Goal: Find specific page/section: Find specific page/section

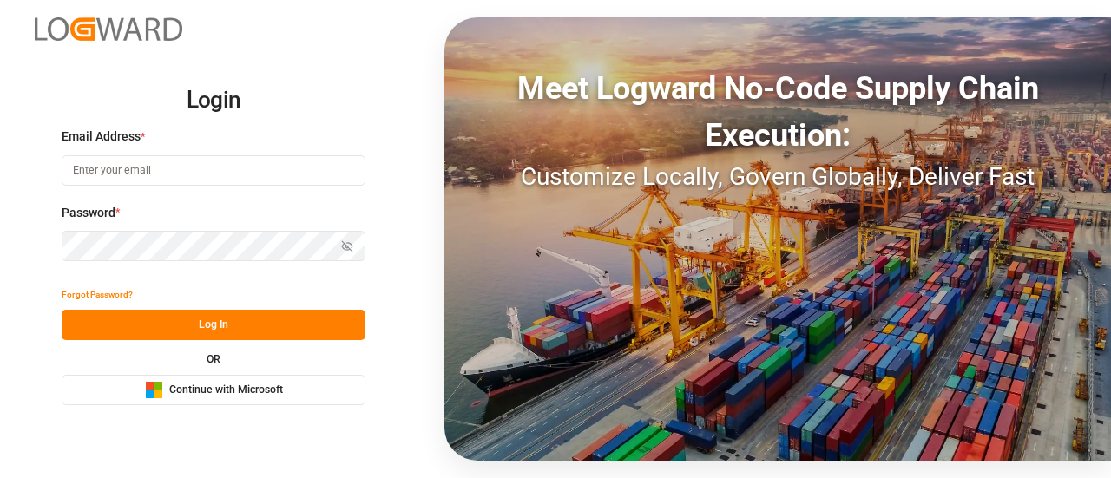
click at [201, 172] on input at bounding box center [214, 170] width 304 height 30
type input "[EMAIL_ADDRESS][DOMAIN_NAME]"
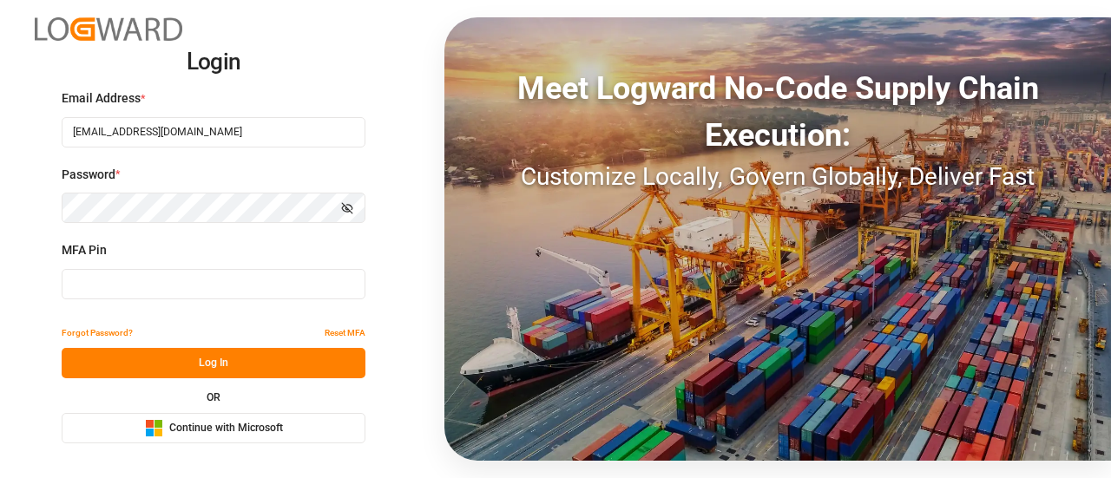
type input "518681"
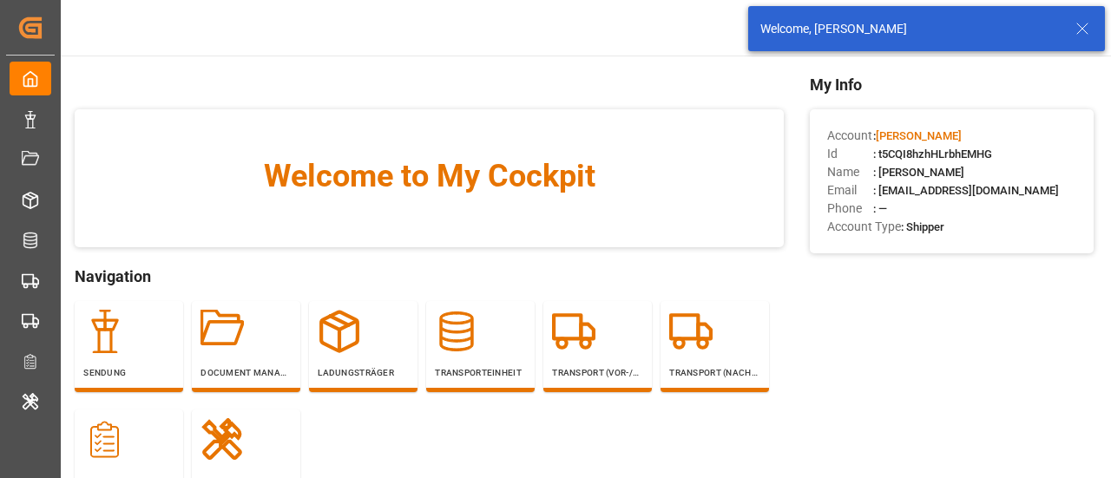
click at [1086, 28] on icon at bounding box center [1082, 28] width 21 height 21
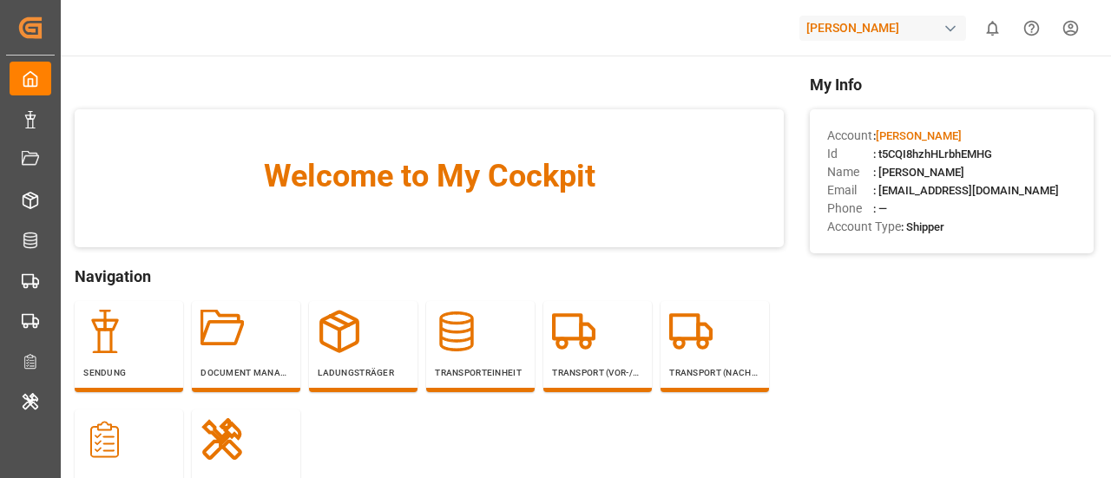
click at [802, 26] on div "[PERSON_NAME]" at bounding box center [882, 28] width 167 height 25
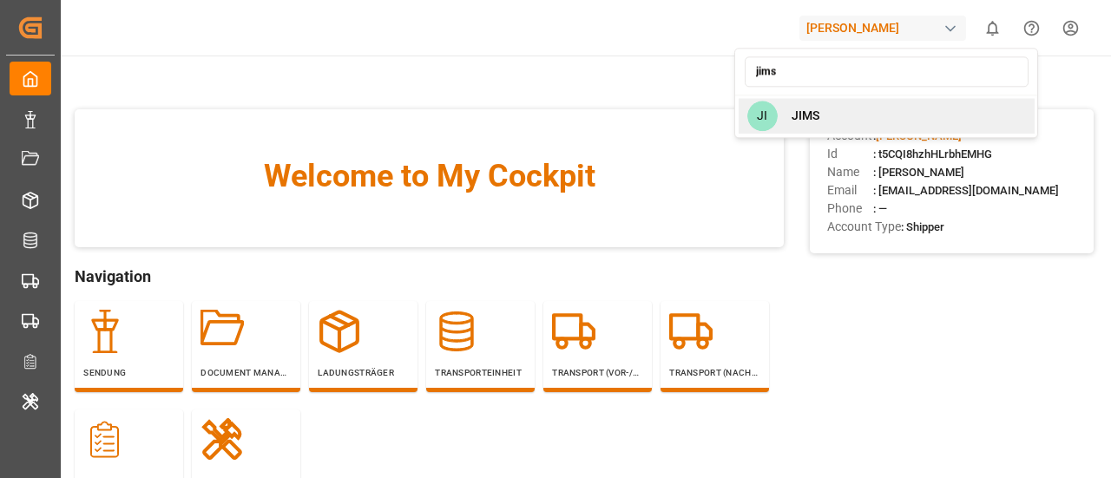
type input "jims"
click at [797, 109] on span "JIMS" at bounding box center [805, 116] width 28 height 18
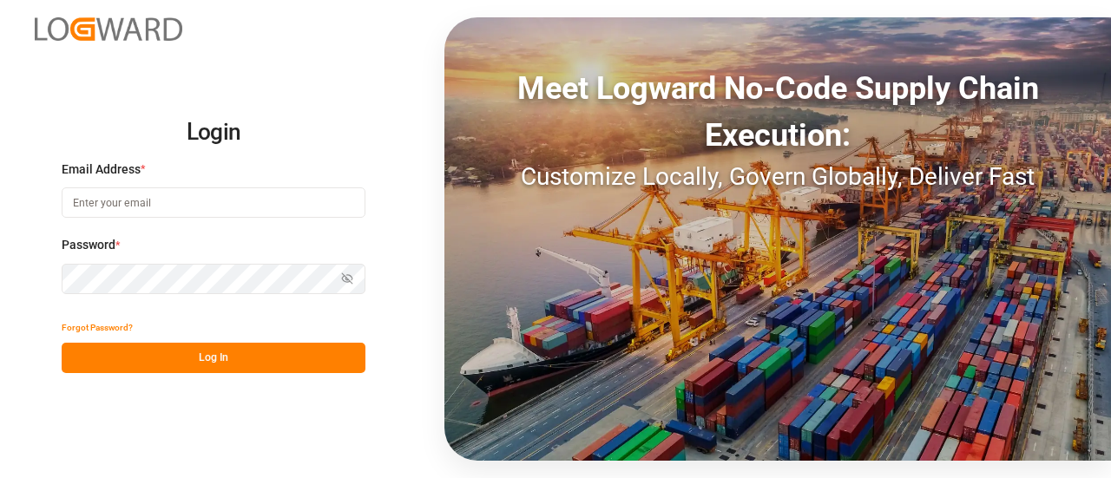
click at [125, 204] on input at bounding box center [214, 202] width 304 height 30
type input "[EMAIL_ADDRESS][DOMAIN_NAME]"
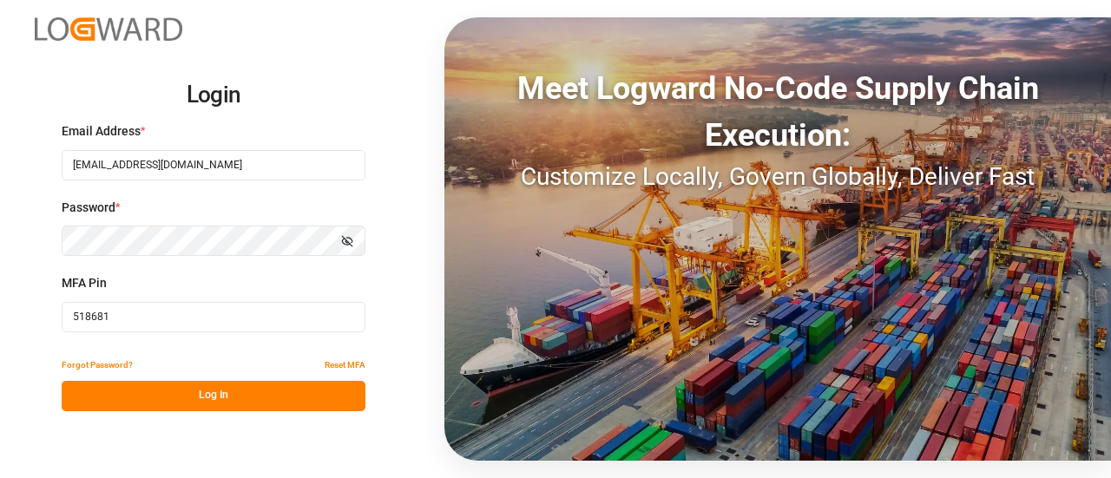
click at [194, 307] on input "518681" at bounding box center [214, 317] width 304 height 30
paste input "401938"
type input "401938"
click at [187, 390] on button "Log In" at bounding box center [214, 396] width 304 height 30
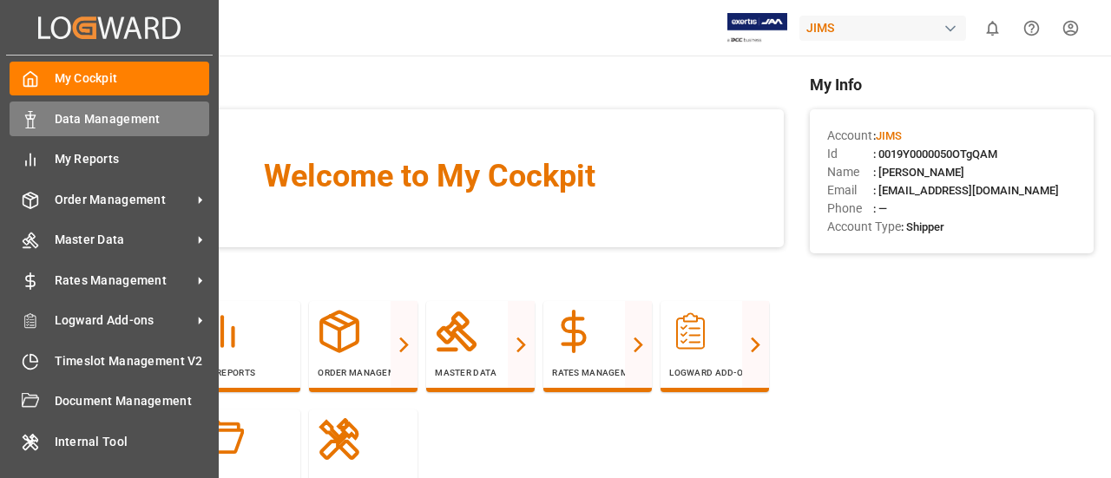
click at [149, 106] on div "Data Management Data Management" at bounding box center [110, 119] width 200 height 34
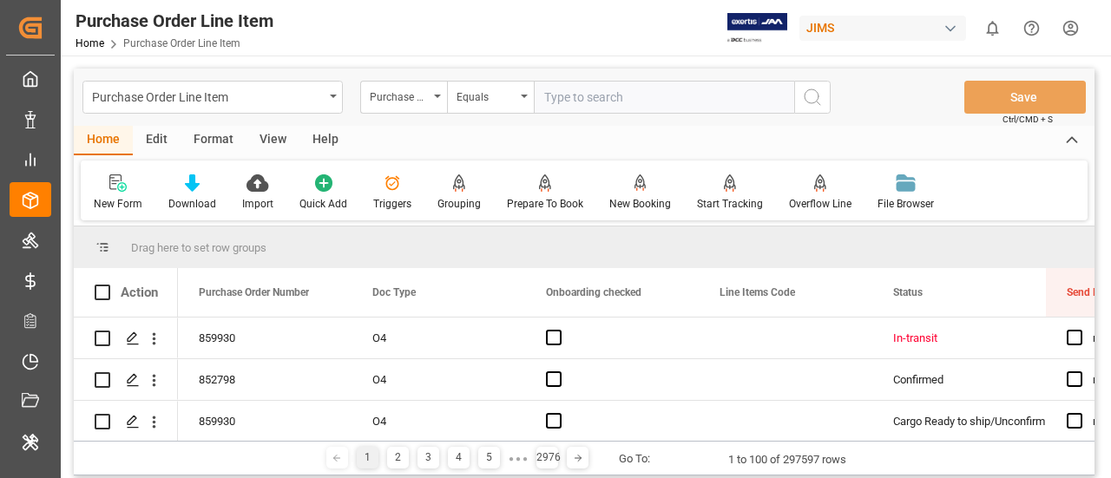
click at [213, 101] on div "Purchase Order Line Item" at bounding box center [208, 96] width 232 height 22
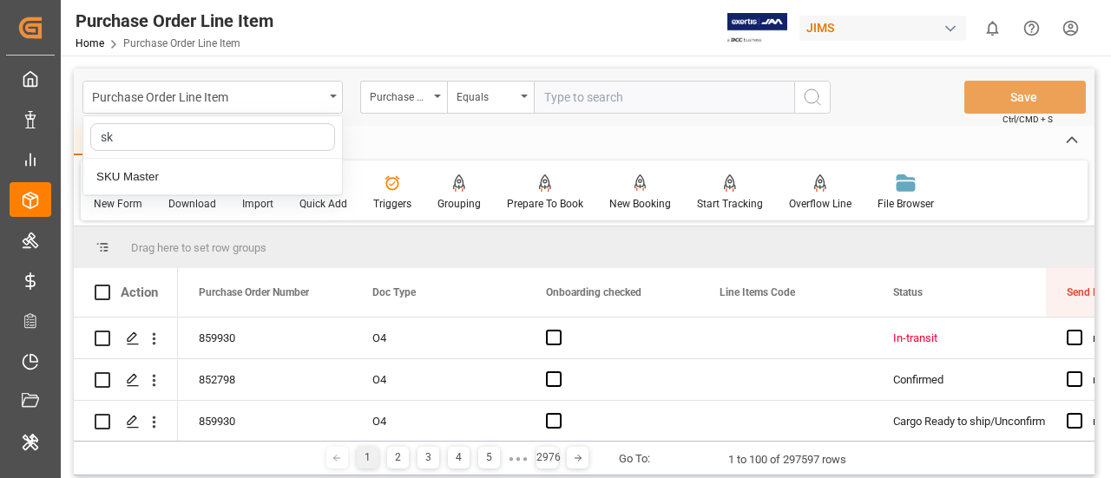
type input "sku"
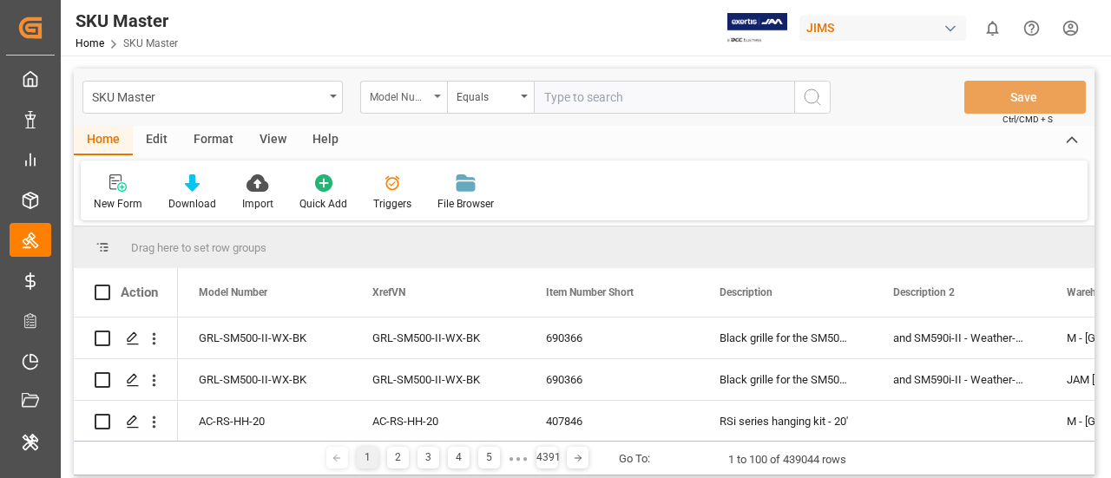
click at [413, 107] on div "Model Number" at bounding box center [403, 97] width 87 height 33
type input "it"
click at [543, 104] on input "text" at bounding box center [664, 97] width 260 height 33
paste input "#10"
type input "#10"
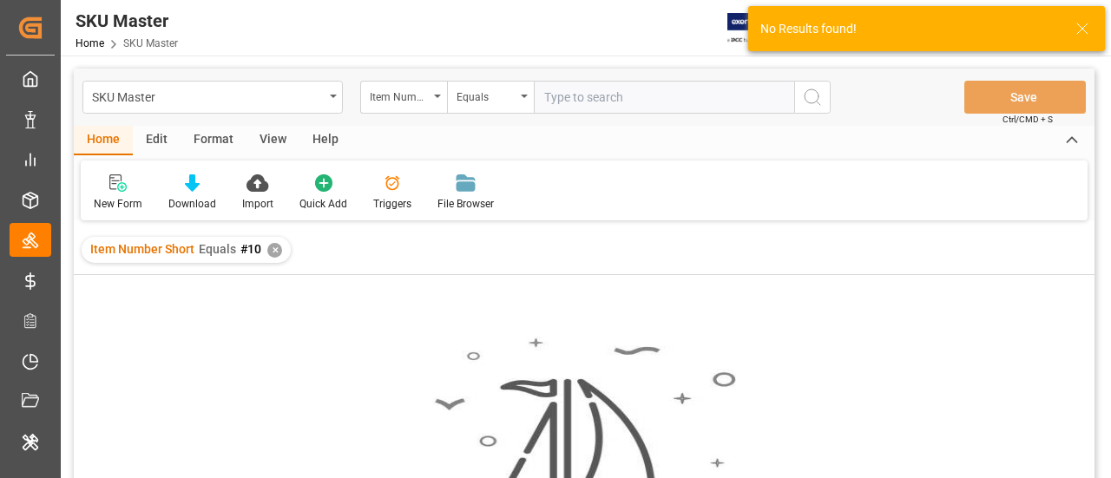
click at [279, 253] on div "✕" at bounding box center [274, 250] width 15 height 15
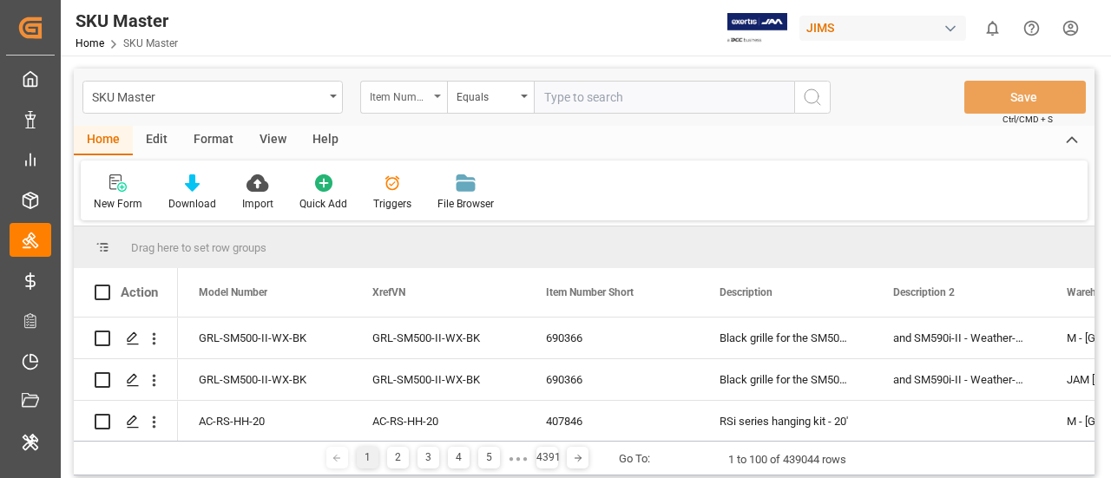
click at [375, 94] on div "Item Number Short" at bounding box center [399, 95] width 59 height 20
type input "mode"
click at [570, 95] on input "text" at bounding box center [664, 97] width 260 height 33
click at [498, 98] on div "Equals" at bounding box center [485, 95] width 59 height 20
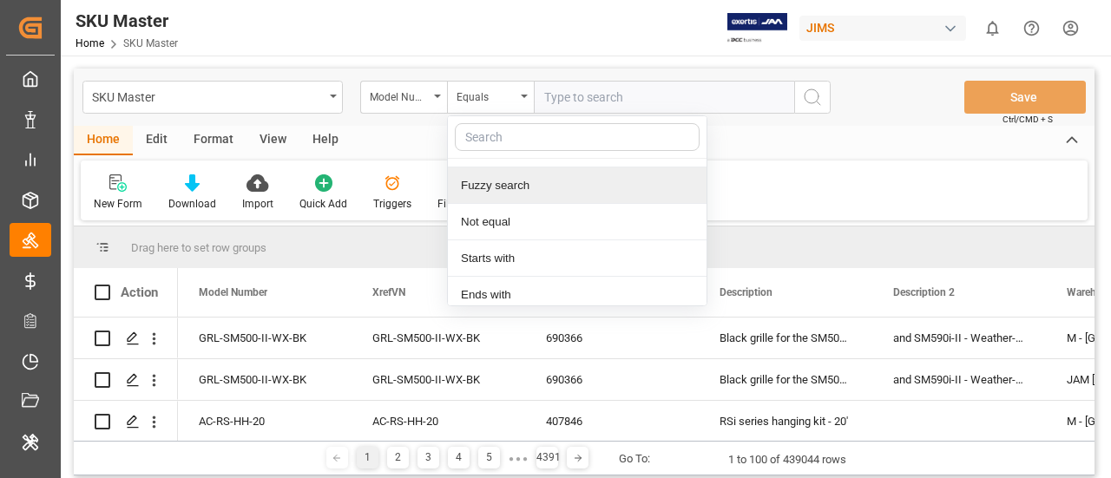
scroll to position [29, 0]
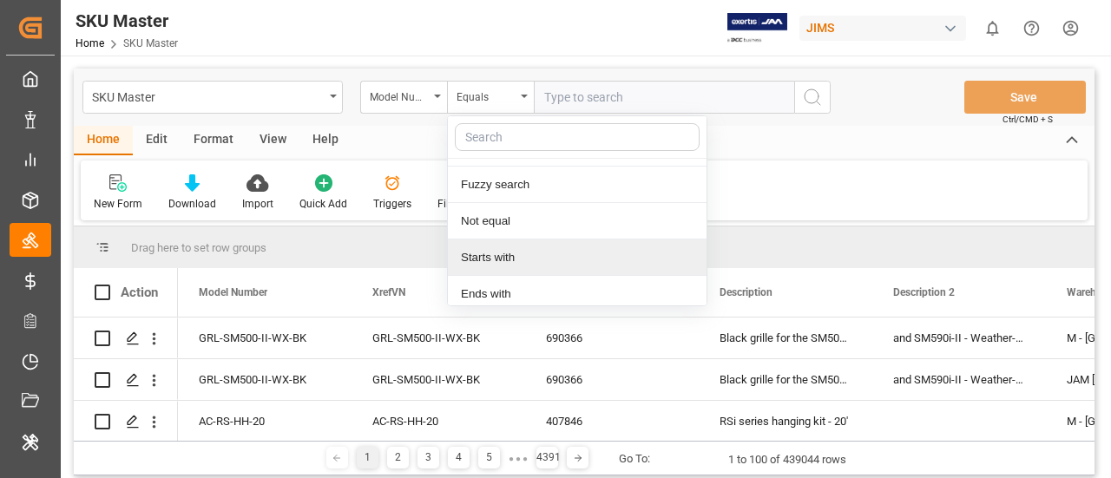
click at [509, 263] on div "Starts with" at bounding box center [577, 258] width 259 height 36
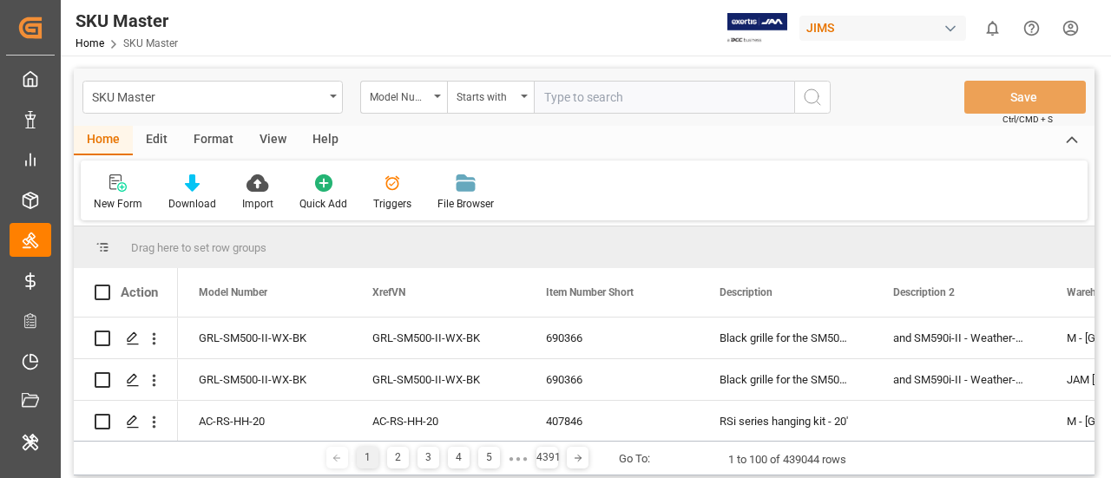
type input "#"
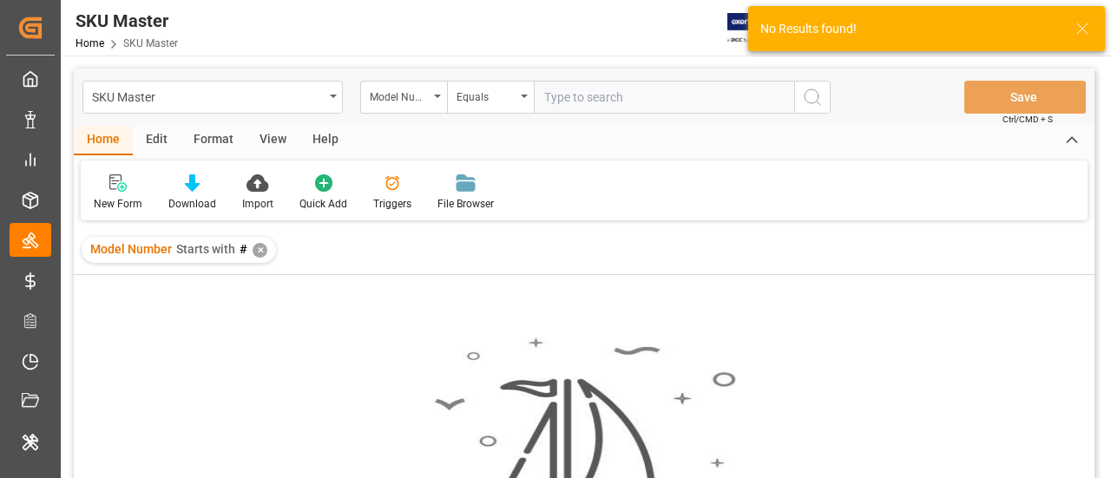
click at [266, 246] on div "✕" at bounding box center [260, 250] width 15 height 15
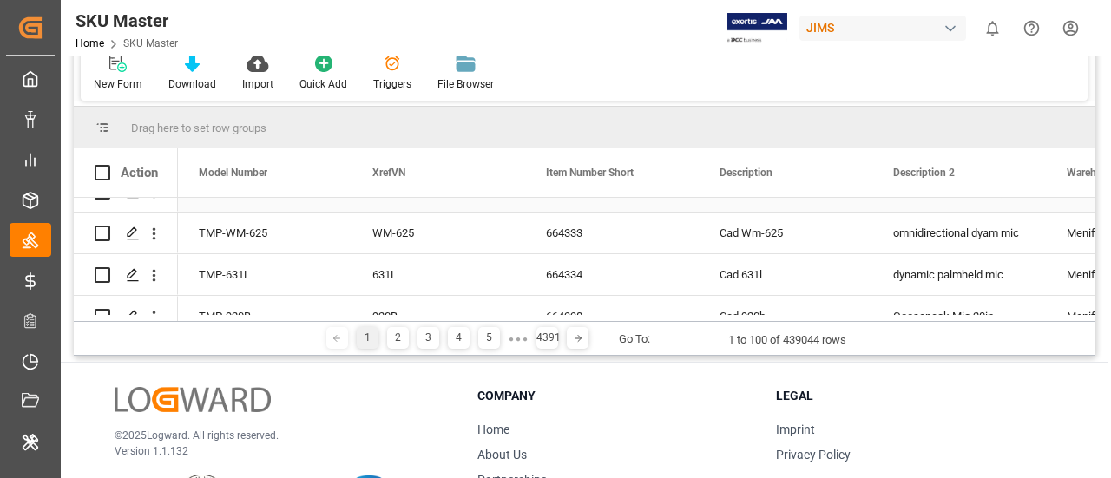
scroll to position [2570, 0]
